Goal: Task Accomplishment & Management: Manage account settings

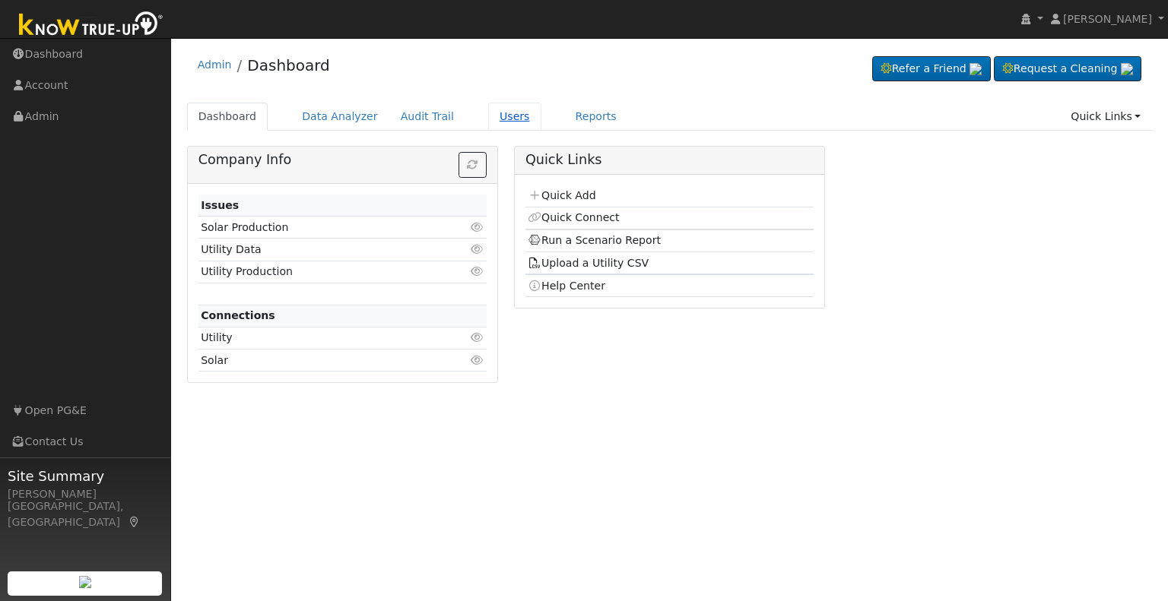
click at [497, 120] on link "Users" at bounding box center [514, 117] width 53 height 28
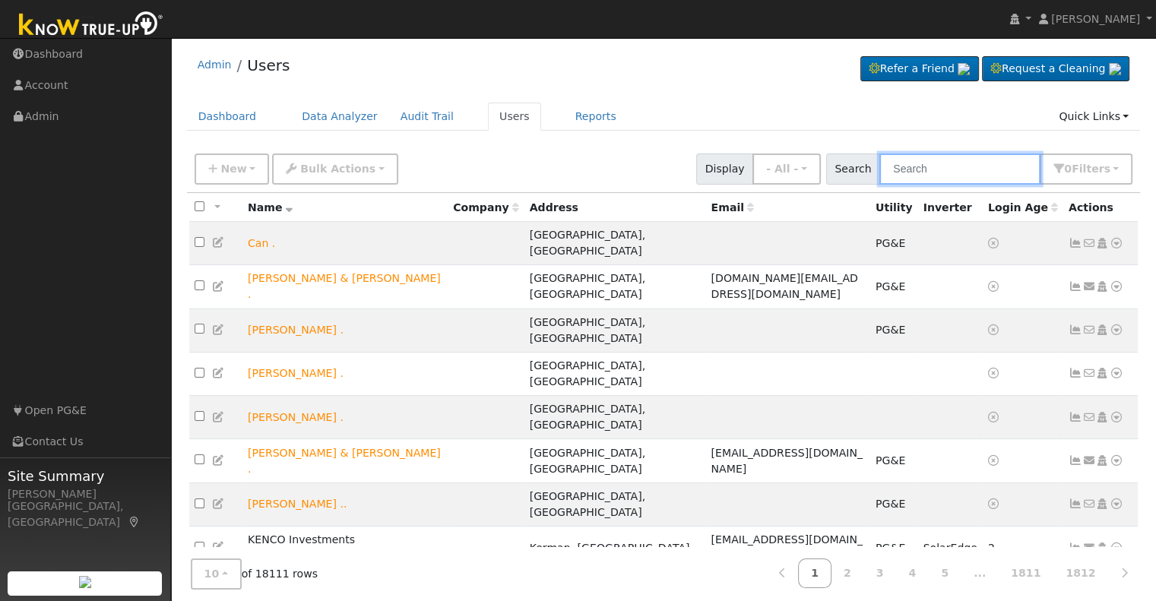
click at [918, 165] on input "text" at bounding box center [960, 169] width 161 height 31
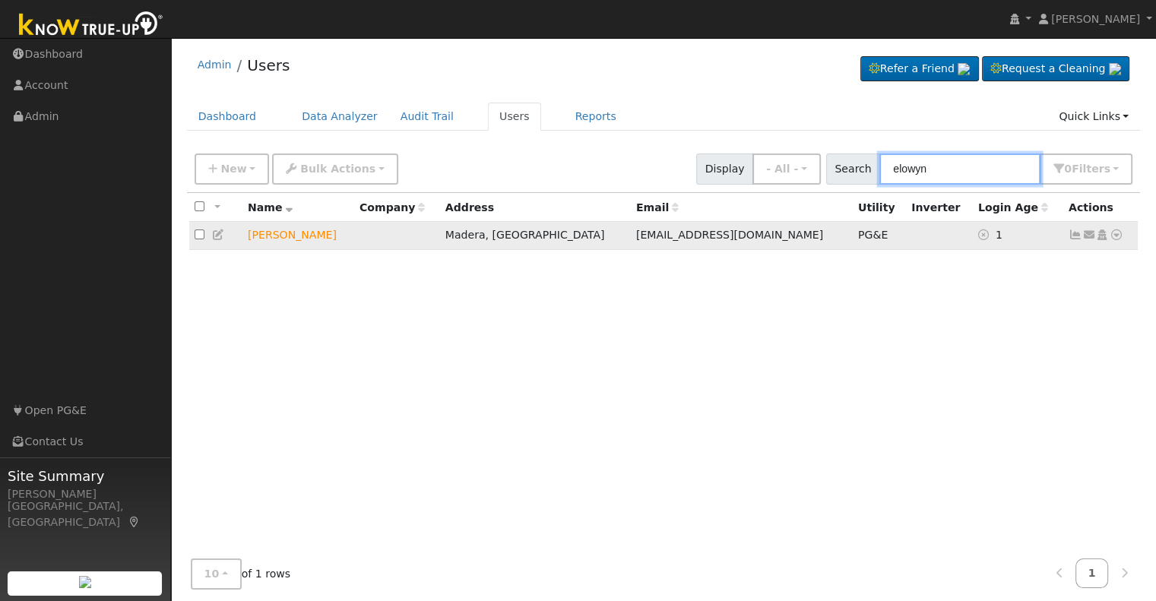
type input "elowyn"
click at [1122, 236] on icon at bounding box center [1117, 235] width 14 height 11
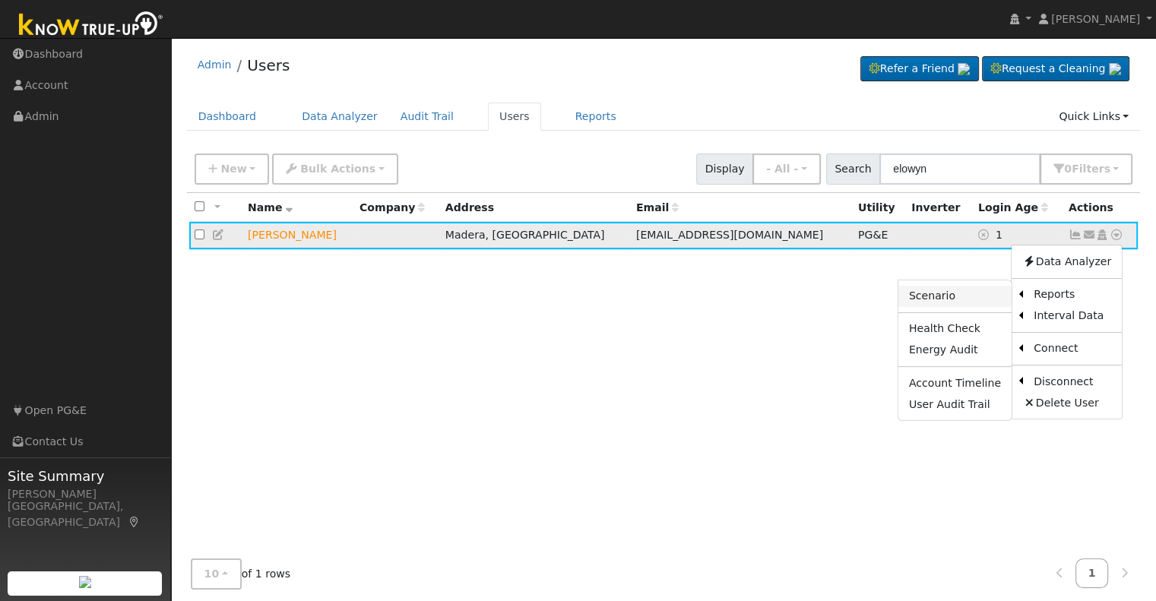
click at [940, 297] on link "Scenario" at bounding box center [955, 296] width 113 height 21
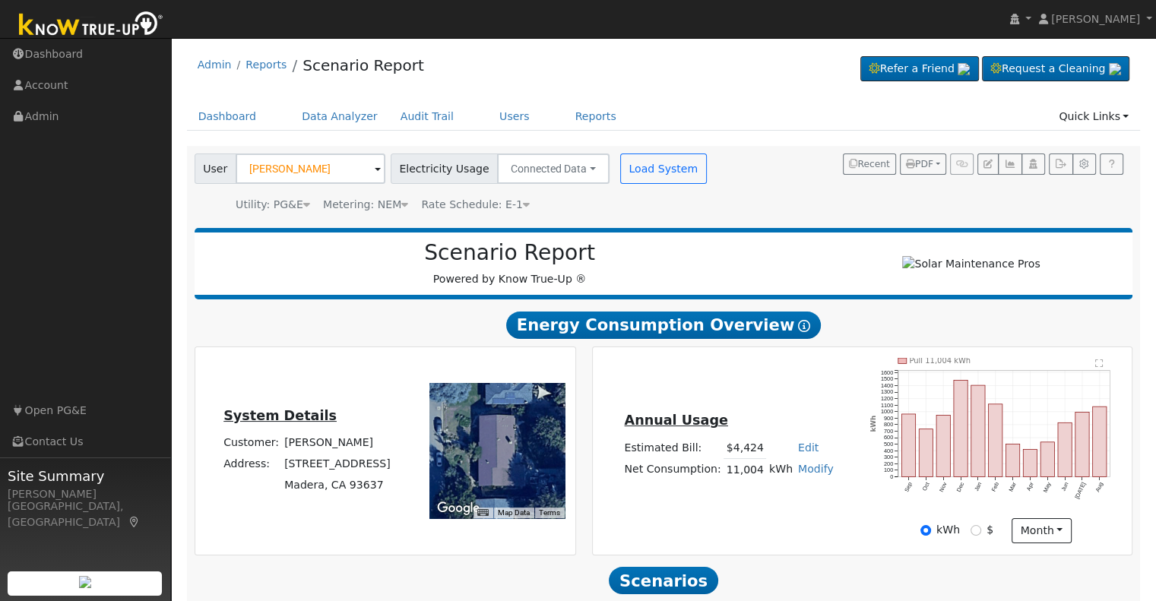
scroll to position [145, 0]
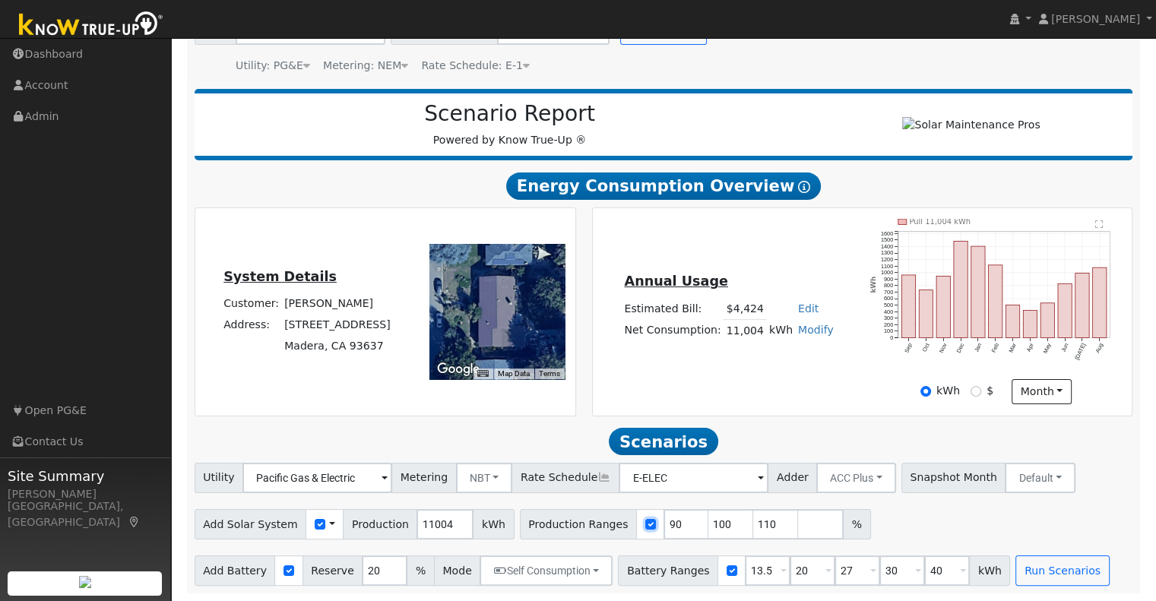
click at [645, 525] on input "checkbox" at bounding box center [650, 524] width 11 height 11
checkbox input "false"
click at [417, 522] on input "11004" at bounding box center [445, 524] width 57 height 30
type input "14000"
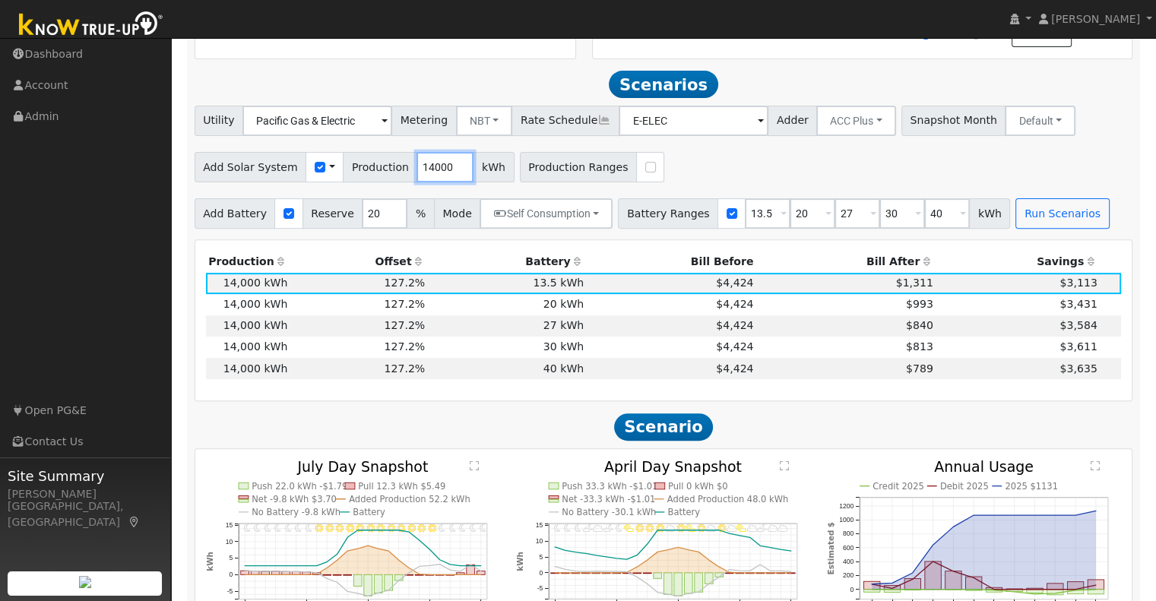
scroll to position [526, 0]
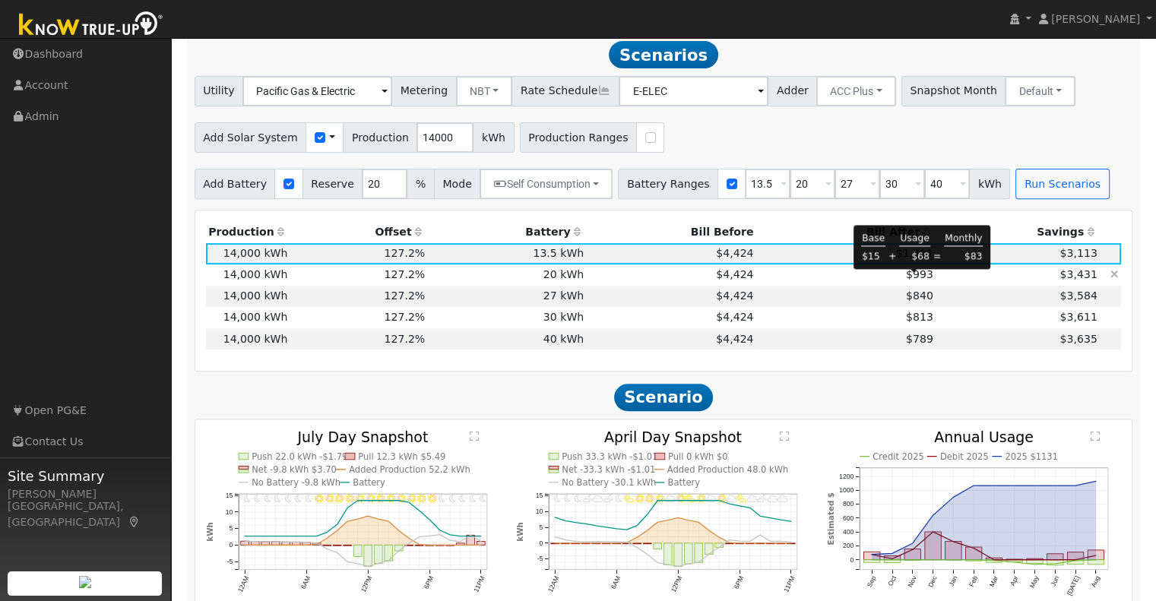
click at [914, 281] on span "$993" at bounding box center [919, 274] width 27 height 12
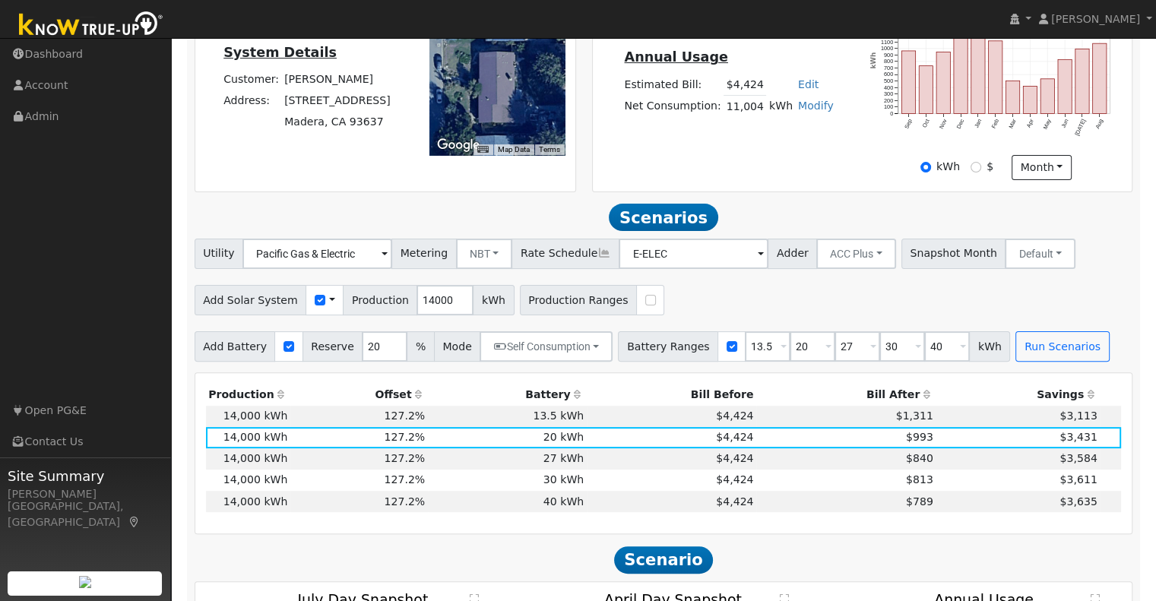
scroll to position [365, 0]
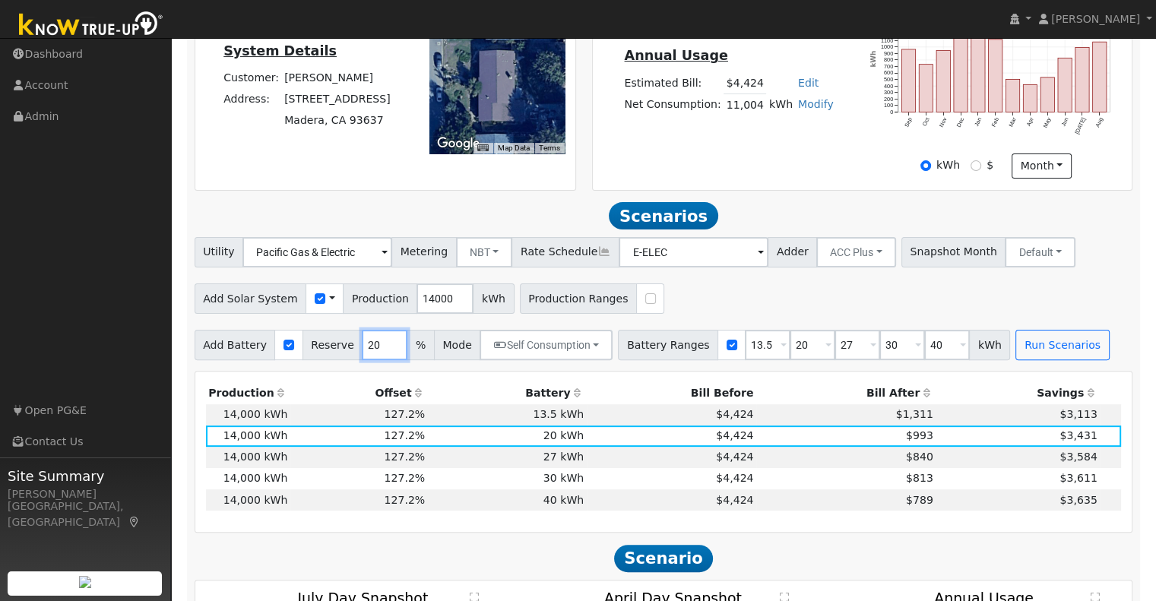
click at [362, 354] on input "20" at bounding box center [385, 345] width 46 height 30
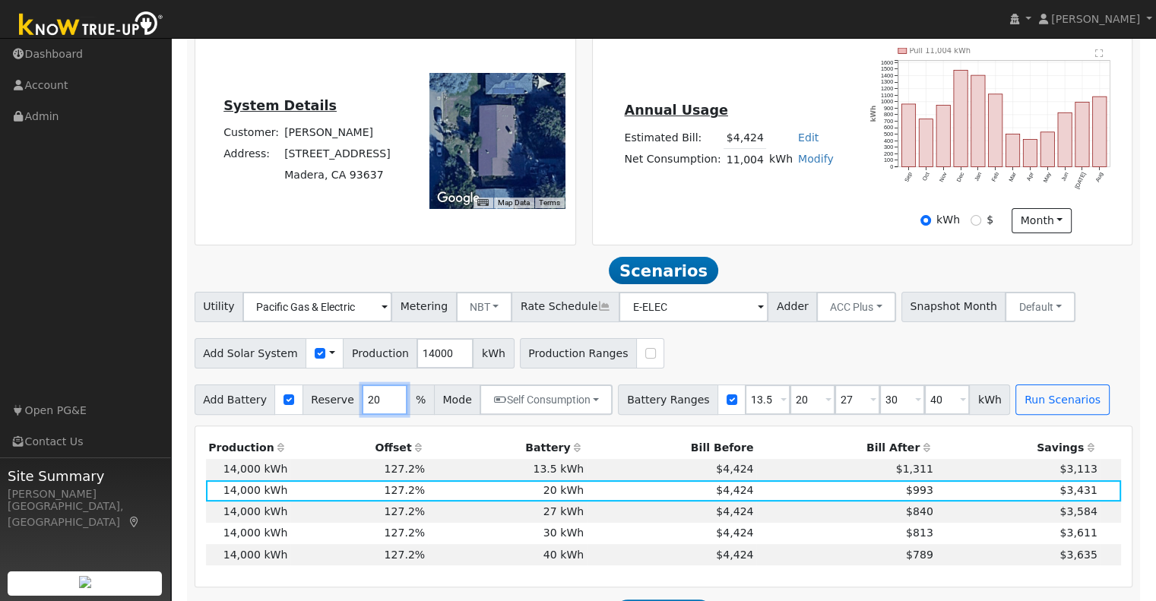
scroll to position [310, 0]
